Goal: Find contact information: Find contact information

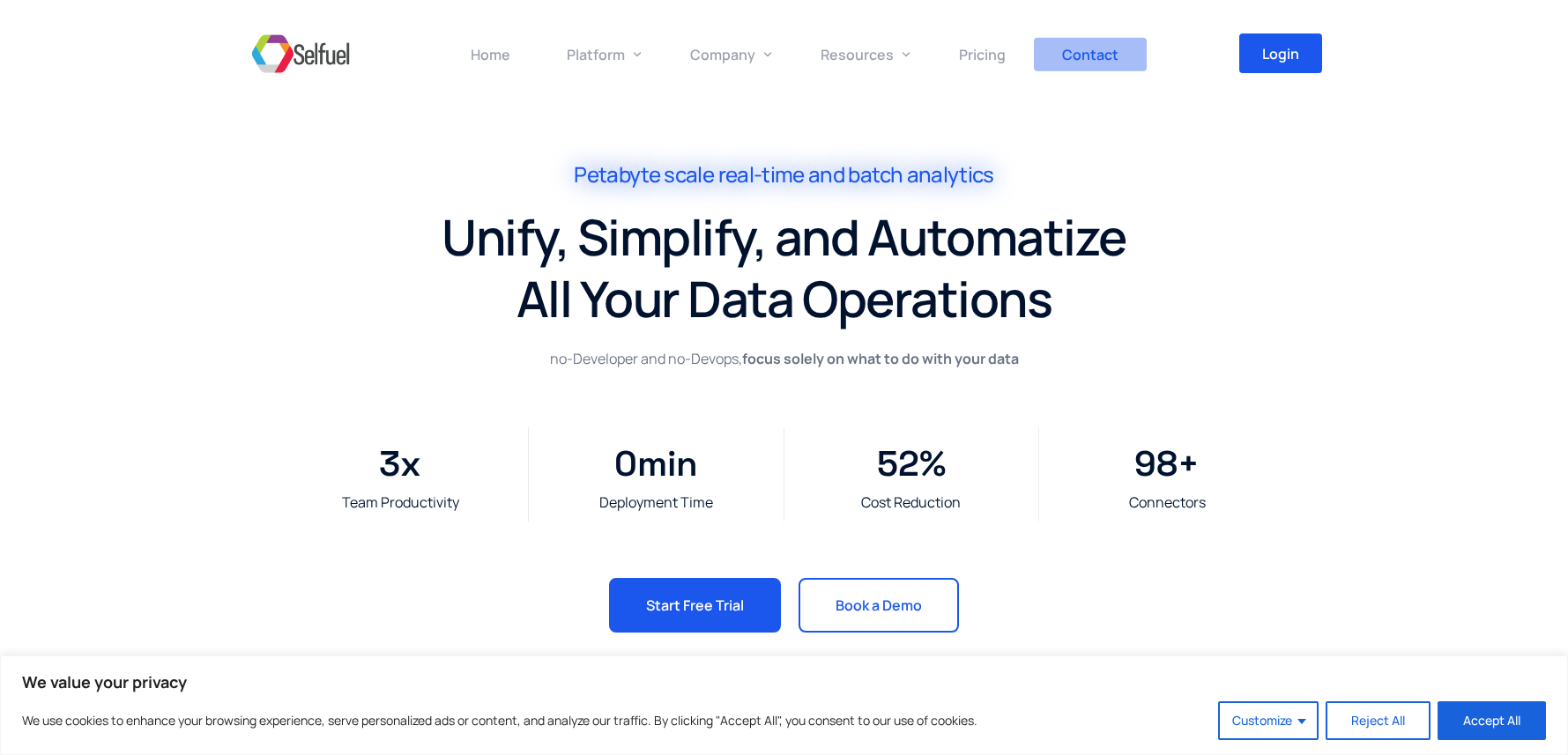
click at [1089, 49] on span "Contact" at bounding box center [1089, 54] width 57 height 19
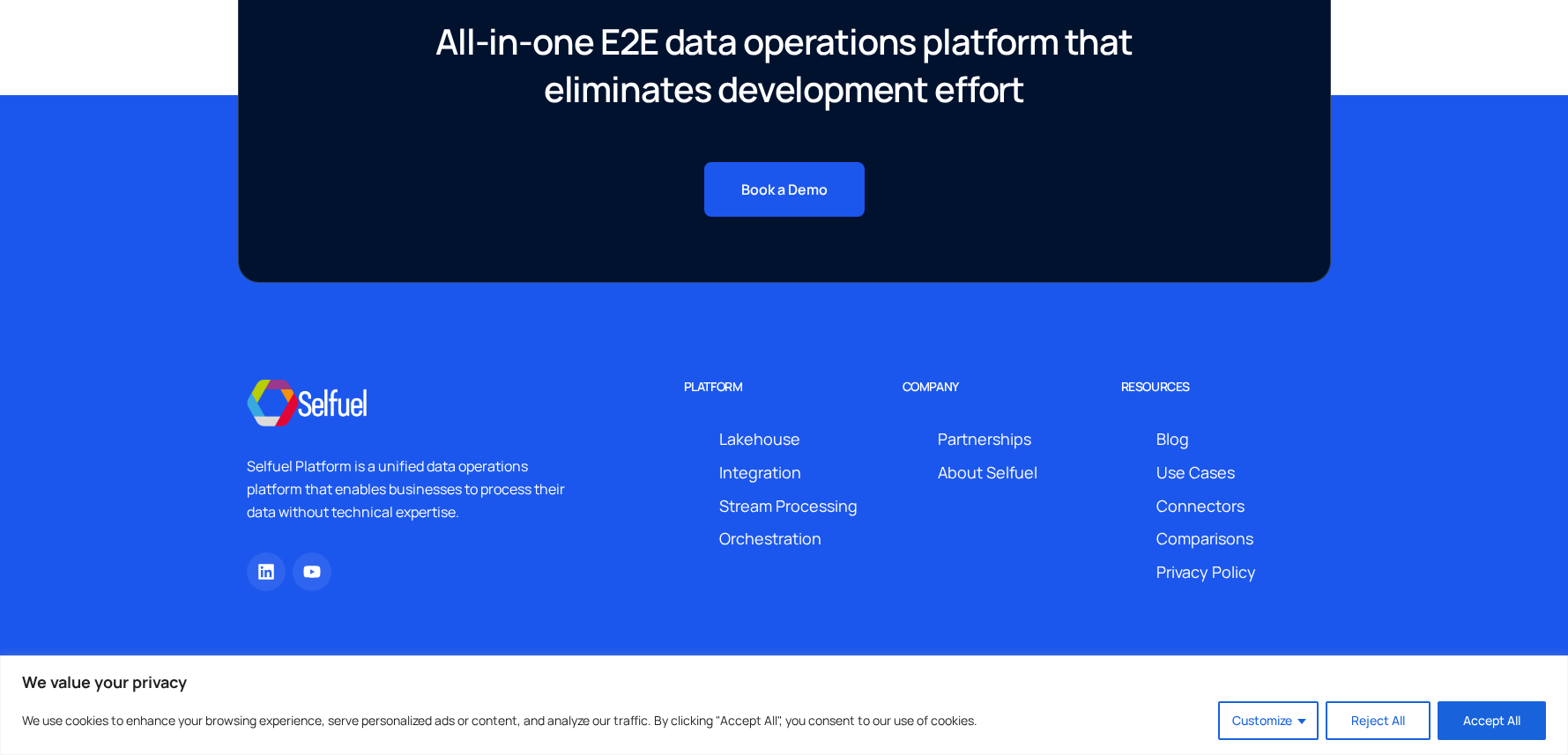
scroll to position [1586, 0]
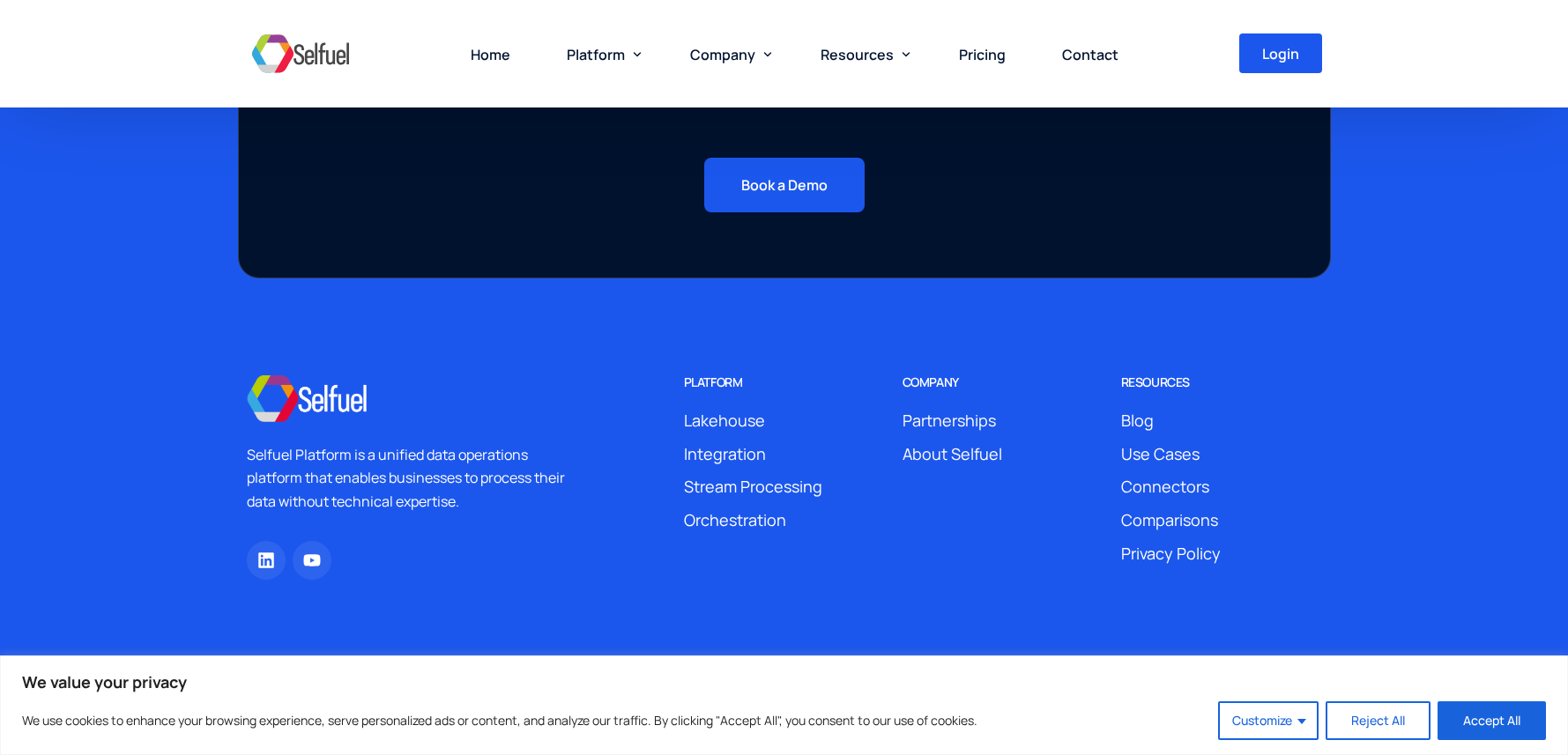
scroll to position [6522, 0]
